Goal: Information Seeking & Learning: Learn about a topic

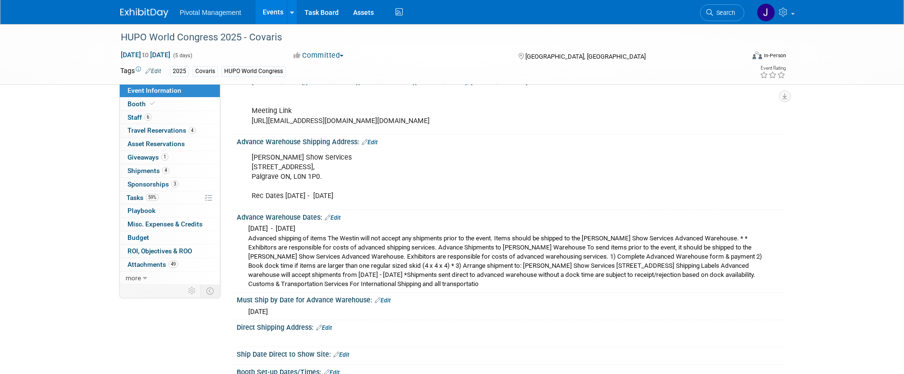
click at [276, 8] on link "Events" at bounding box center [272, 12] width 35 height 24
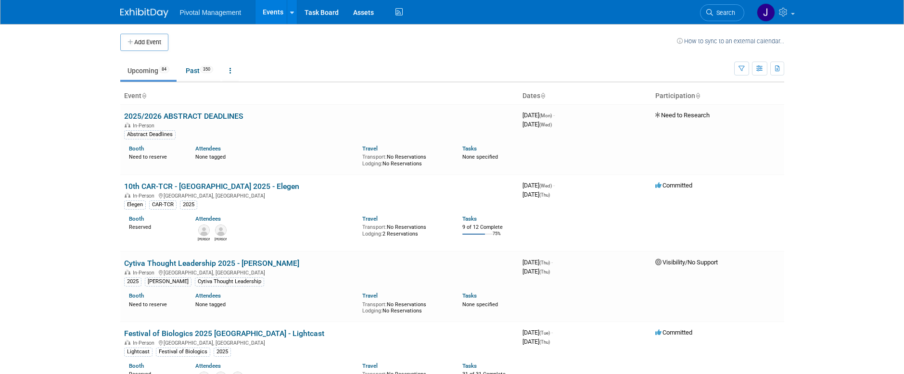
click at [712, 12] on link "Search" at bounding box center [722, 12] width 44 height 17
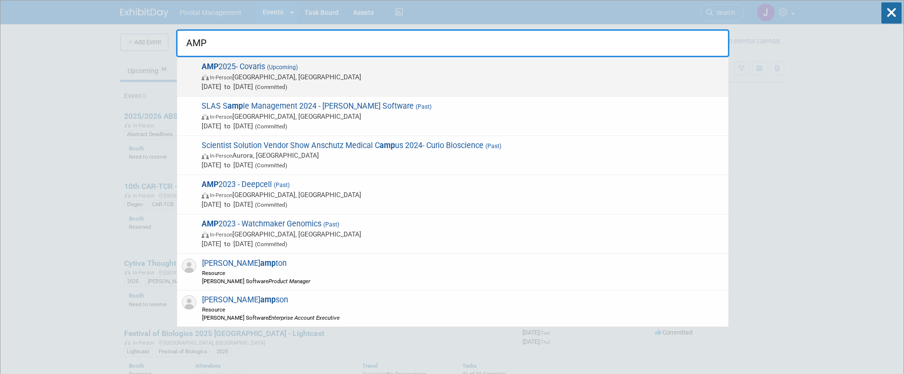
type input "AMP"
click at [384, 88] on span "Nov 11, 2025 to Nov 15, 2025 (Committed)" at bounding box center [463, 87] width 522 height 10
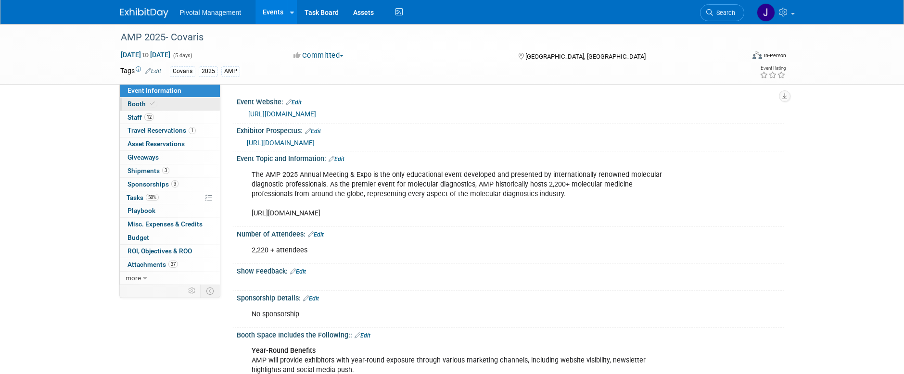
click at [153, 102] on icon at bounding box center [152, 103] width 5 height 5
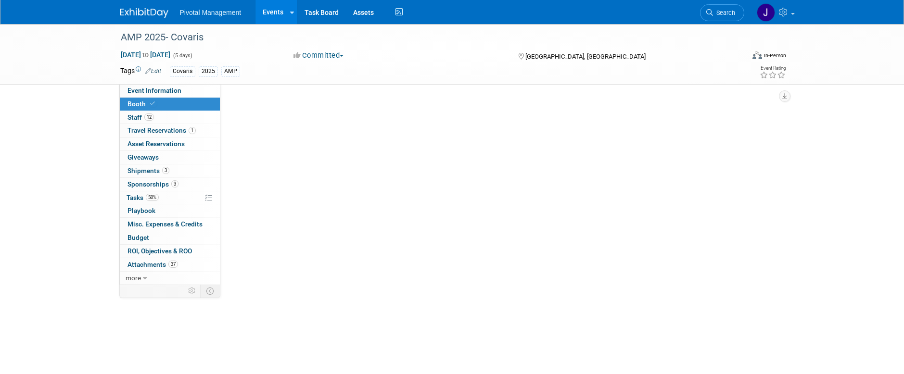
select select "Yes"
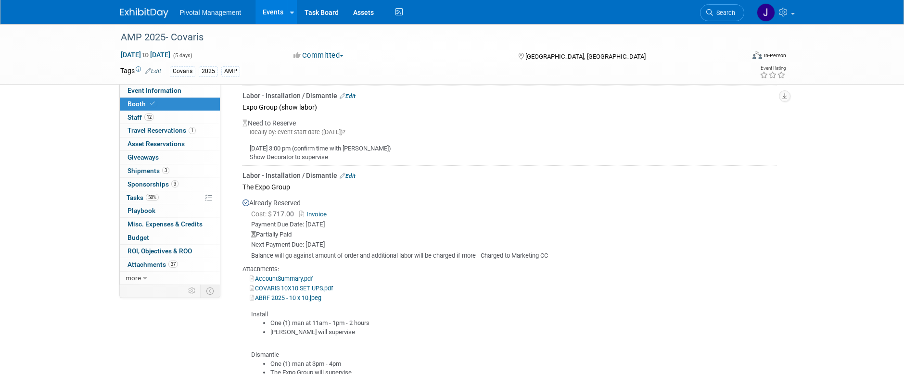
scroll to position [1684, 0]
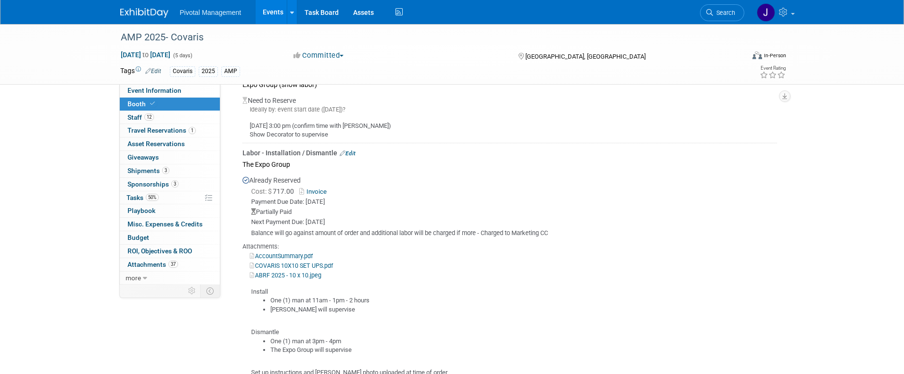
click at [318, 188] on link "Invoice" at bounding box center [314, 191] width 31 height 7
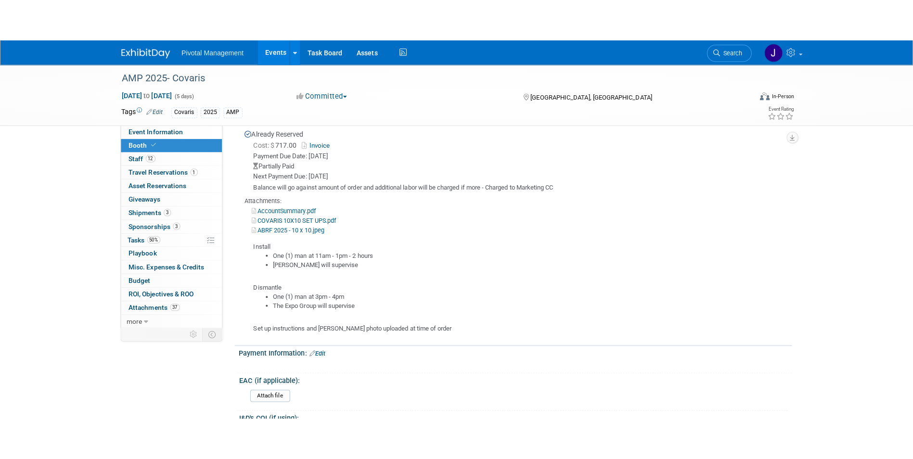
scroll to position [1780, 0]
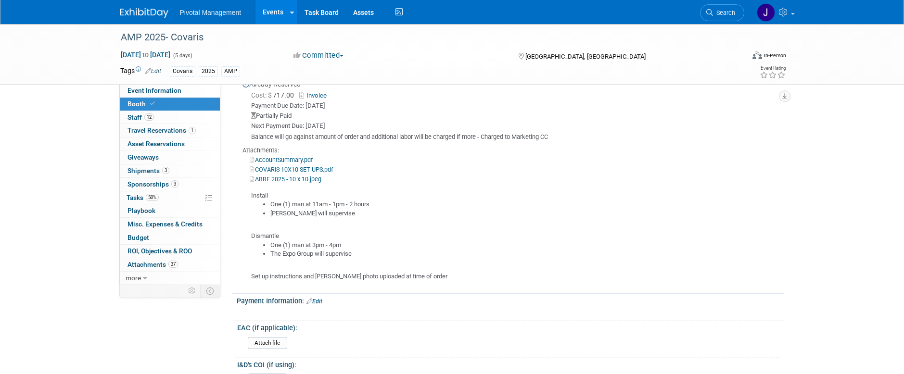
click at [305, 167] on link "COVARIS 10X10 SET UPS.pdf" at bounding box center [291, 169] width 83 height 7
click at [298, 170] on div "COVARIS 10X10 SET UPS.pdf" at bounding box center [509, 170] width 534 height 10
click at [298, 176] on link "ABRF 2025 - 10 x 10.jpeg" at bounding box center [286, 179] width 72 height 7
drag, startPoint x: 270, startPoint y: 201, endPoint x: 359, endPoint y: 207, distance: 89.3
click at [359, 207] on ul "One (1) man at 11am - 1pm - 2 hours Elisabeth will supervise" at bounding box center [514, 209] width 526 height 18
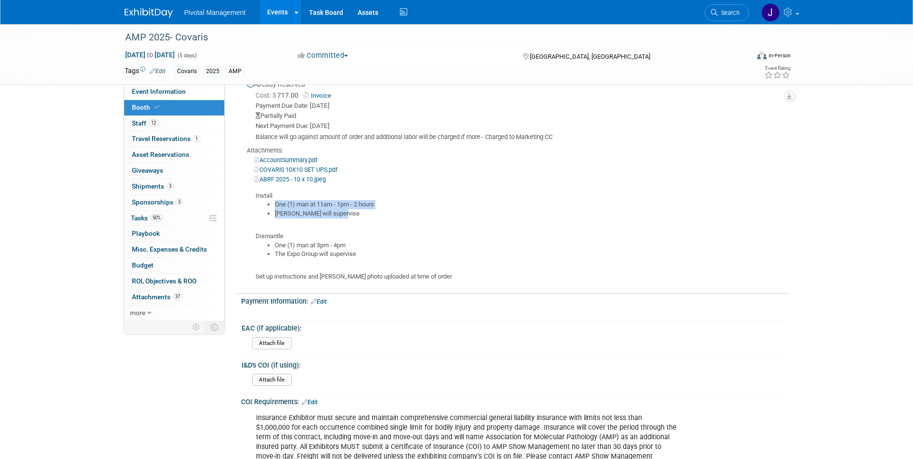
click at [280, 10] on link "Events" at bounding box center [277, 12] width 35 height 24
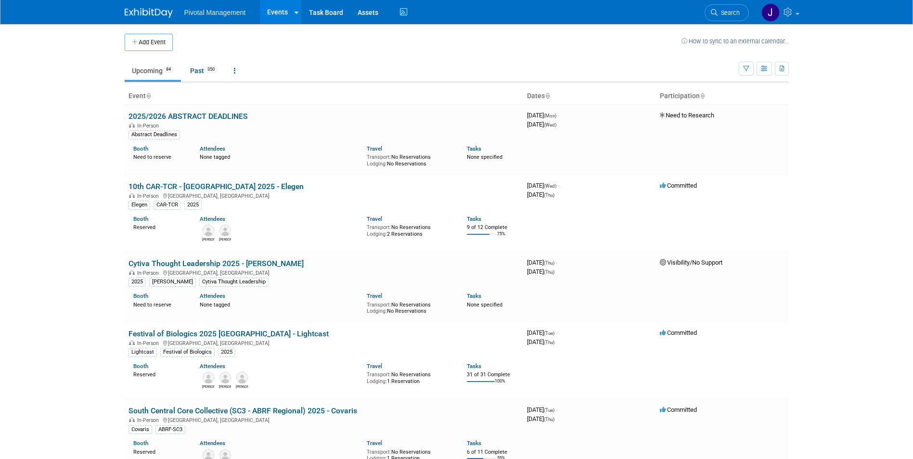
click at [732, 12] on span "Search" at bounding box center [728, 12] width 22 height 7
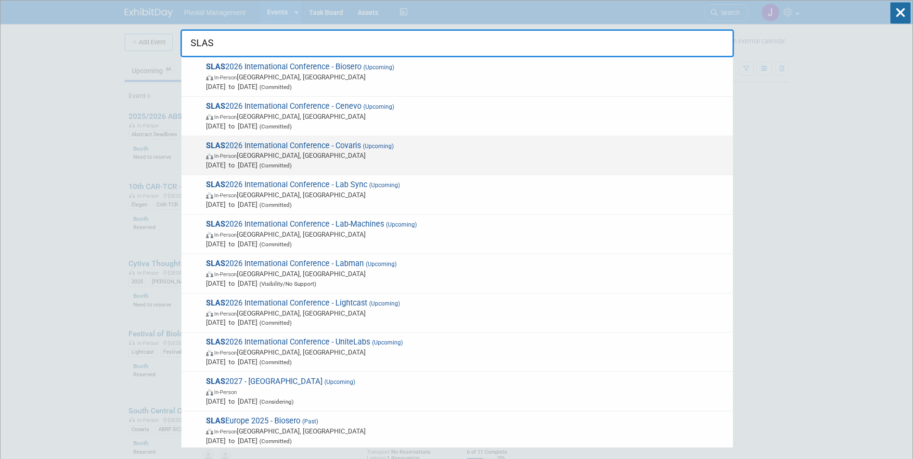
type input "SLAS"
click at [360, 154] on span "In-Person Boston, MA" at bounding box center [467, 156] width 522 height 10
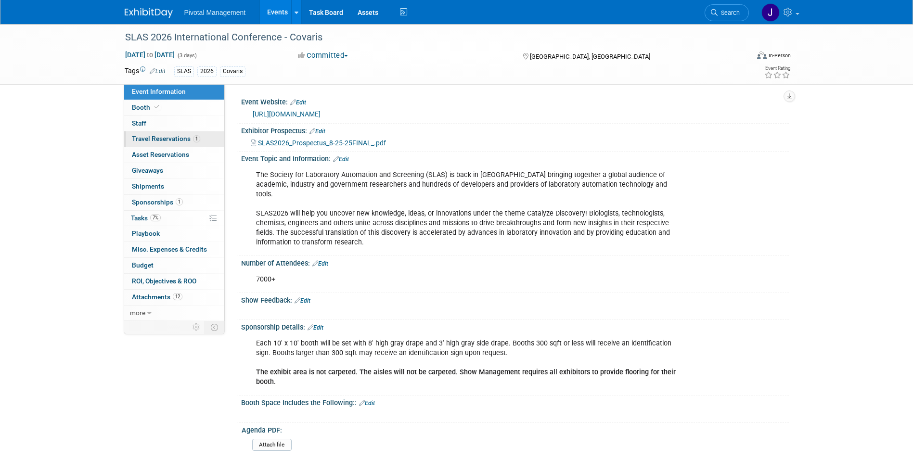
click at [182, 137] on span "Travel Reservations 1" at bounding box center [166, 139] width 68 height 8
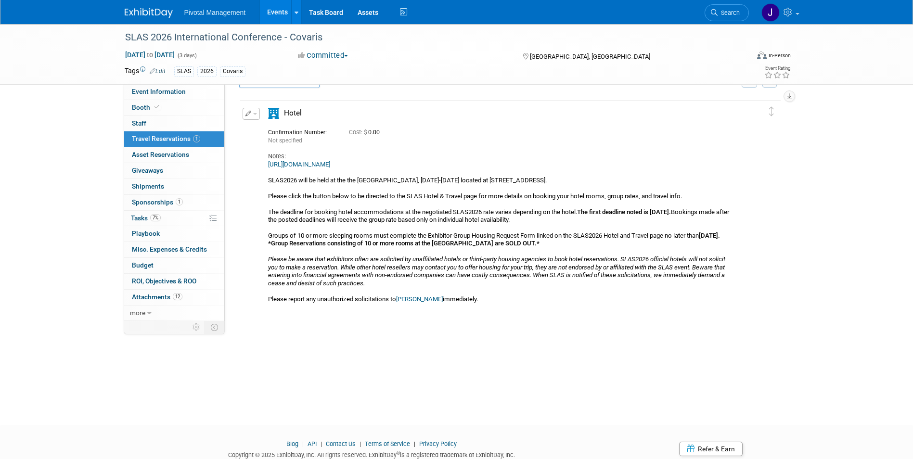
scroll to position [48, 0]
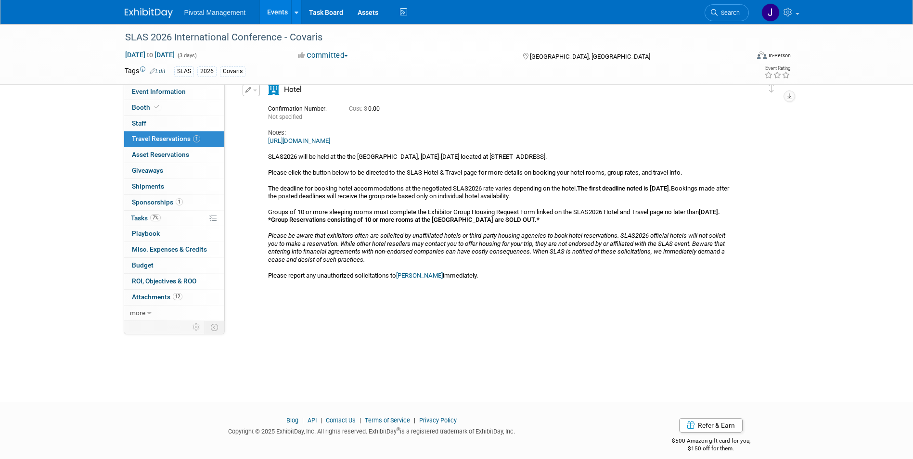
click at [330, 141] on link "[URL][DOMAIN_NAME]" at bounding box center [299, 140] width 62 height 7
